Goal: Task Accomplishment & Management: Use online tool/utility

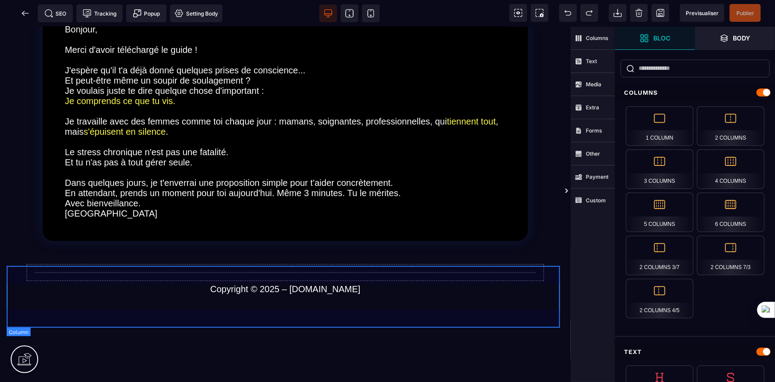
scroll to position [121, 0]
click at [302, 266] on div "Copyright © 2025 – [DOMAIN_NAME]" at bounding box center [285, 283] width 557 height 60
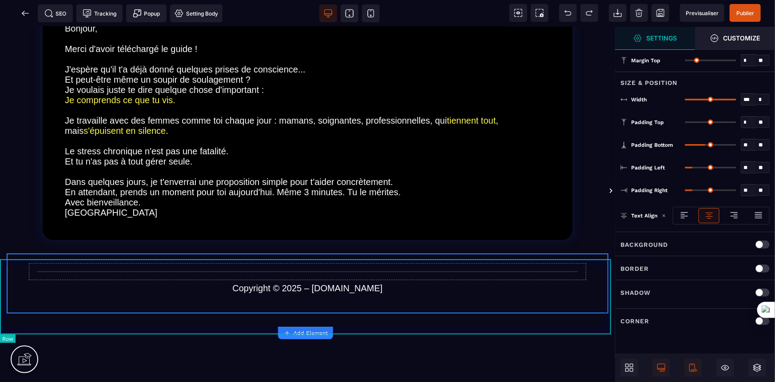
click at [303, 262] on div "Copyright © 2025 – [DOMAIN_NAME]" at bounding box center [307, 282] width 615 height 73
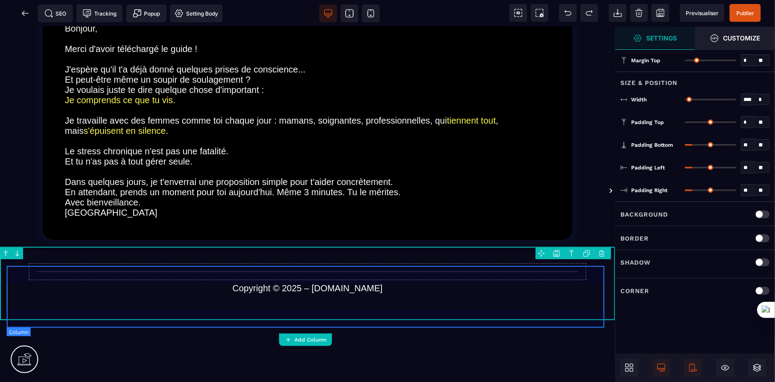
click at [303, 266] on div "Copyright © 2025 – [DOMAIN_NAME]" at bounding box center [308, 283] width 602 height 60
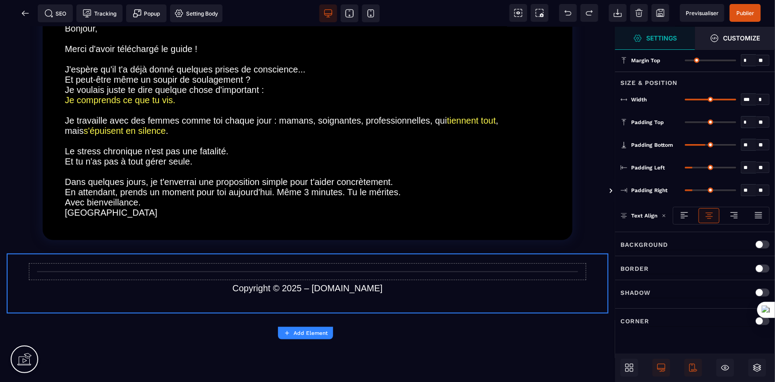
drag, startPoint x: 752, startPoint y: 141, endPoint x: 743, endPoint y: 141, distance: 8.9
click at [743, 141] on input "**" at bounding box center [748, 145] width 15 height 10
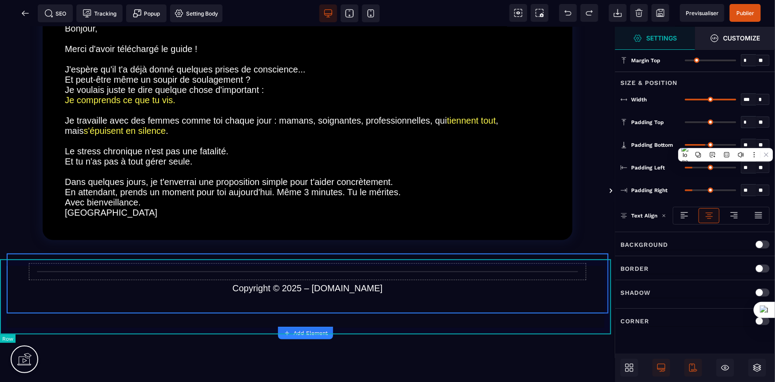
click at [394, 263] on div "Copyright © 2025 – [DOMAIN_NAME]" at bounding box center [307, 282] width 615 height 73
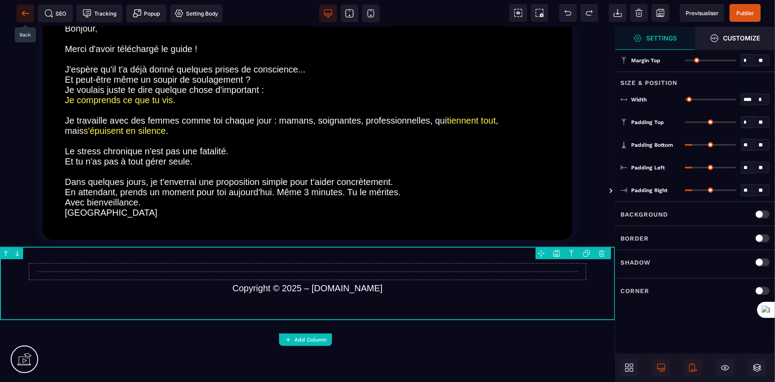
click at [24, 16] on icon at bounding box center [25, 13] width 9 height 9
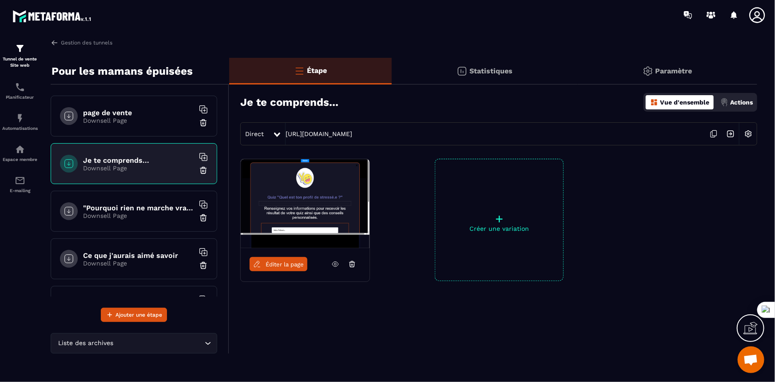
click at [107, 204] on h6 ""Pourquoi rien ne marche vraiment"" at bounding box center [138, 207] width 111 height 8
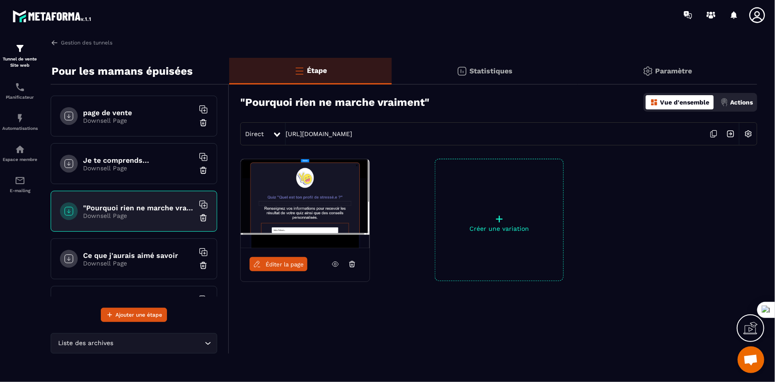
click at [275, 261] on span "Éditer la page" at bounding box center [285, 264] width 38 height 7
